Goal: Feedback & Contribution: Submit feedback/report problem

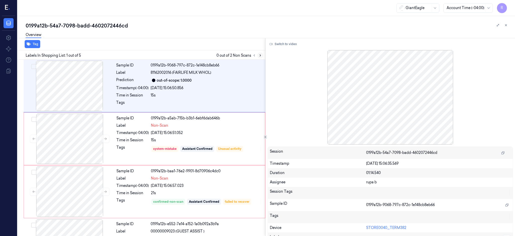
click at [262, 56] on icon at bounding box center [261, 56] width 4 height 4
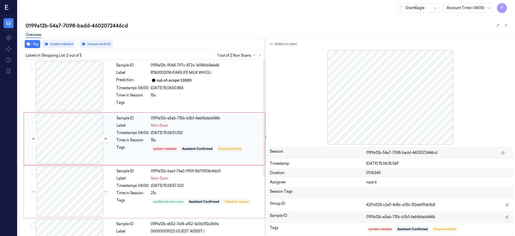
click at [79, 141] on div at bounding box center [70, 138] width 90 height 50
click at [80, 140] on div at bounding box center [70, 138] width 90 height 50
click at [294, 43] on button "Switch to video" at bounding box center [283, 44] width 31 height 8
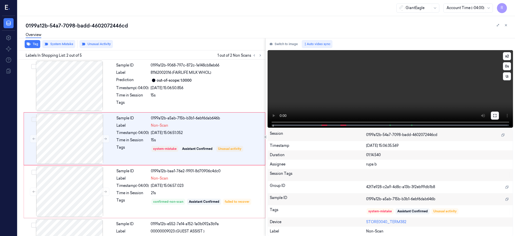
click at [497, 114] on icon at bounding box center [495, 115] width 4 height 4
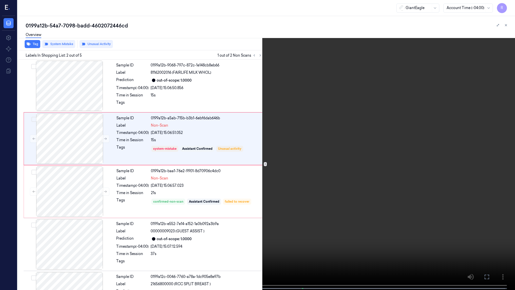
click at [204, 183] on video at bounding box center [257, 145] width 515 height 291
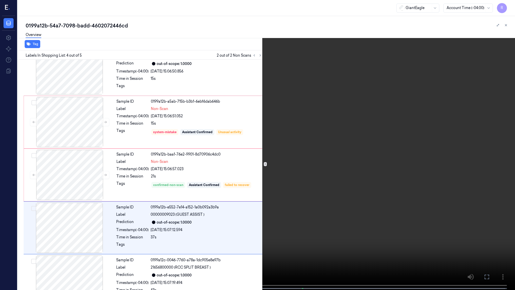
click at [420, 225] on video at bounding box center [257, 145] width 515 height 291
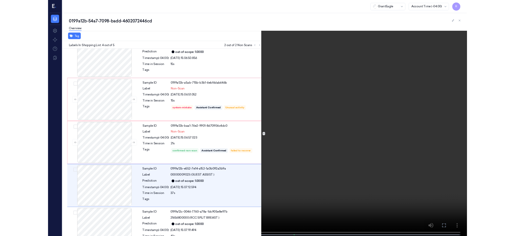
scroll to position [35, 0]
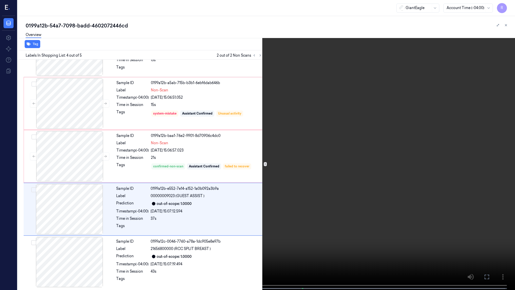
click at [420, 225] on video at bounding box center [257, 145] width 515 height 291
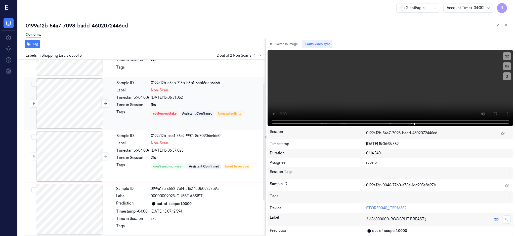
click at [90, 109] on div at bounding box center [70, 103] width 90 height 50
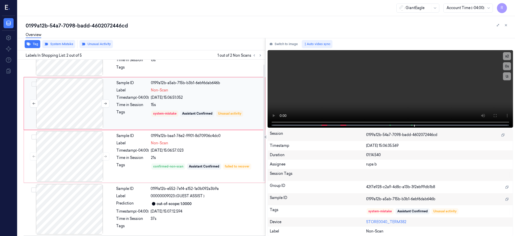
scroll to position [0, 0]
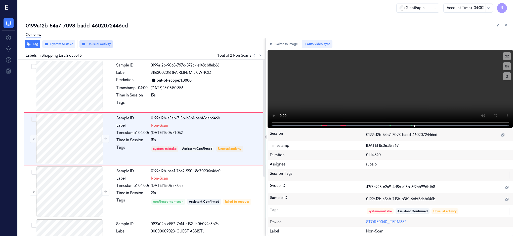
click at [97, 46] on button "Unusual Activity" at bounding box center [95, 44] width 33 height 8
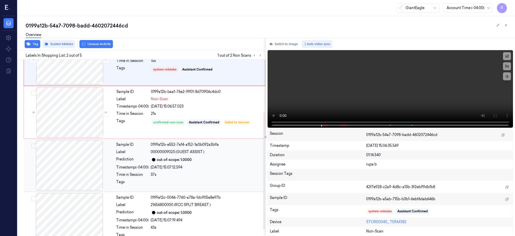
scroll to position [89, 0]
